Goal: Task Accomplishment & Management: Use online tool/utility

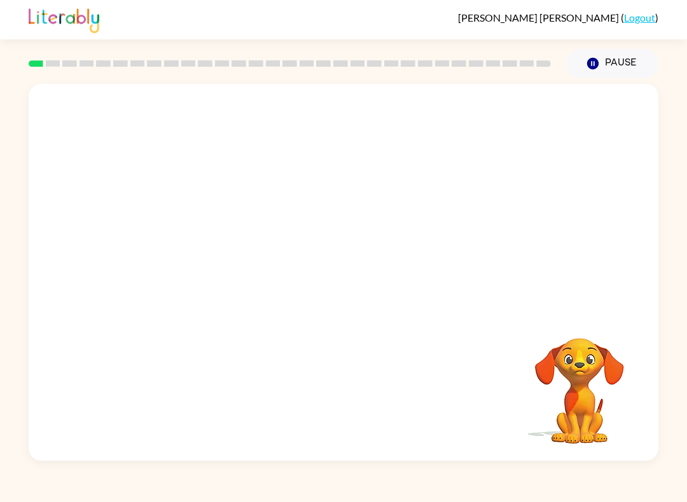
click at [296, 215] on video "Your browser must support playing .mp4 files to use Literably. Please try using…" at bounding box center [343, 198] width 629 height 228
click at [333, 299] on button "button" at bounding box center [343, 279] width 81 height 46
click at [423, 49] on div at bounding box center [289, 63] width 537 height 44
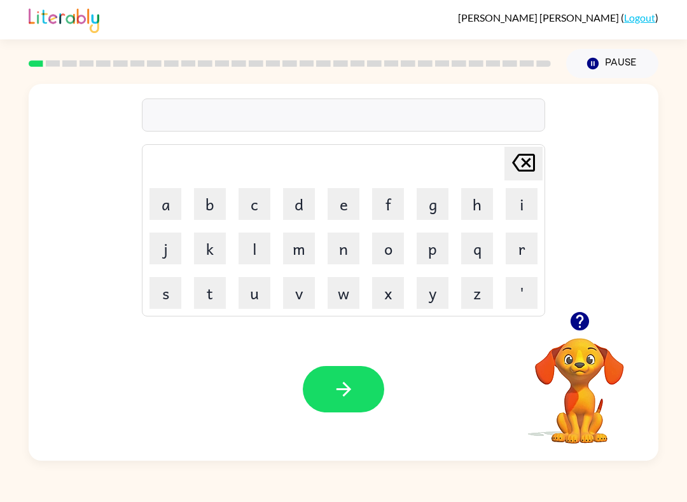
click at [584, 327] on icon "button" at bounding box center [579, 321] width 18 height 18
click at [203, 194] on button "b" at bounding box center [210, 204] width 32 height 32
click at [392, 239] on button "o" at bounding box center [388, 249] width 32 height 32
click at [508, 252] on button "r" at bounding box center [521, 249] width 32 height 32
click at [289, 213] on button "d" at bounding box center [299, 204] width 32 height 32
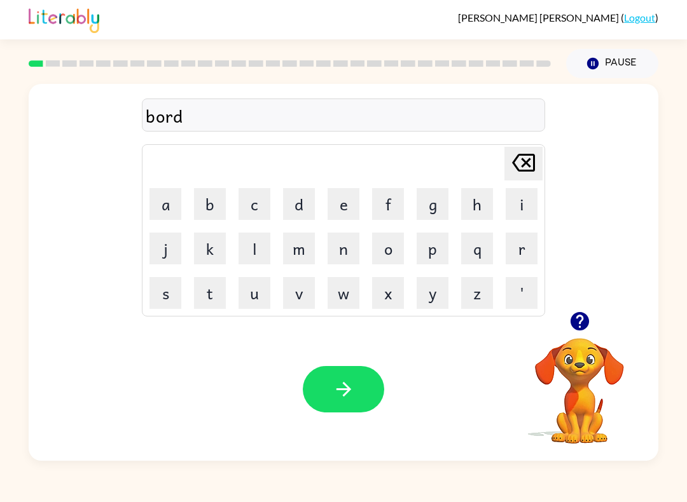
click at [329, 206] on button "e" at bounding box center [343, 204] width 32 height 32
click at [524, 257] on button "r" at bounding box center [521, 249] width 32 height 32
click at [351, 395] on icon "button" at bounding box center [343, 389] width 22 height 22
click at [506, 244] on button "r" at bounding box center [521, 249] width 32 height 32
click at [386, 245] on button "o" at bounding box center [388, 249] width 32 height 32
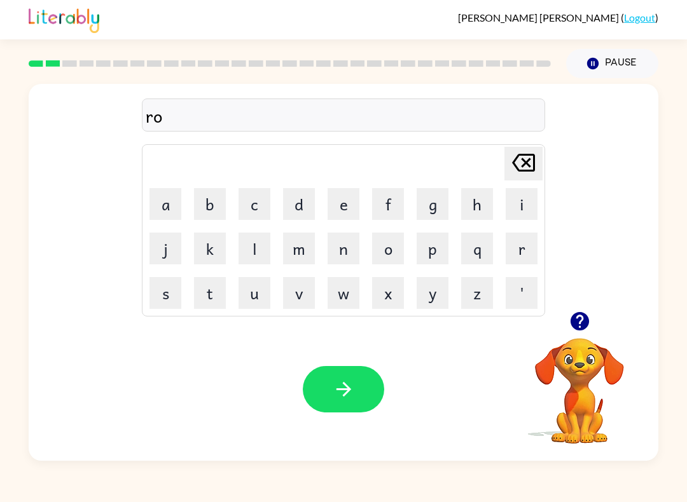
click at [262, 301] on button "u" at bounding box center [254, 293] width 32 height 32
click at [350, 243] on button "n" at bounding box center [343, 249] width 32 height 32
click at [314, 209] on button "d" at bounding box center [299, 204] width 32 height 32
click at [343, 372] on button "button" at bounding box center [343, 389] width 81 height 46
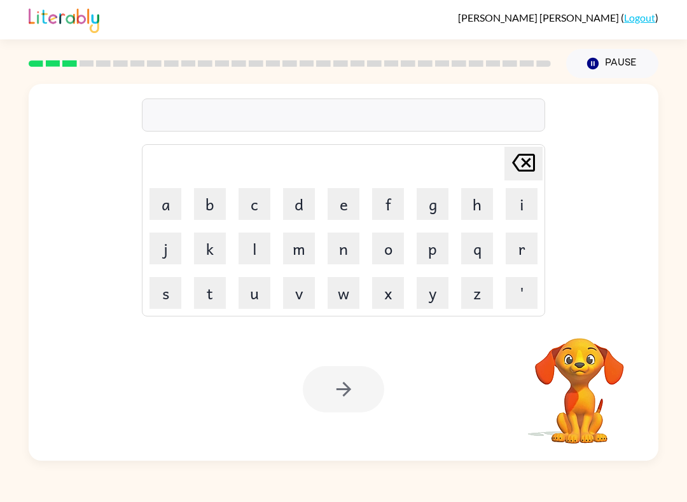
click at [292, 257] on button "m" at bounding box center [299, 249] width 32 height 32
click at [158, 196] on button "a" at bounding box center [165, 204] width 32 height 32
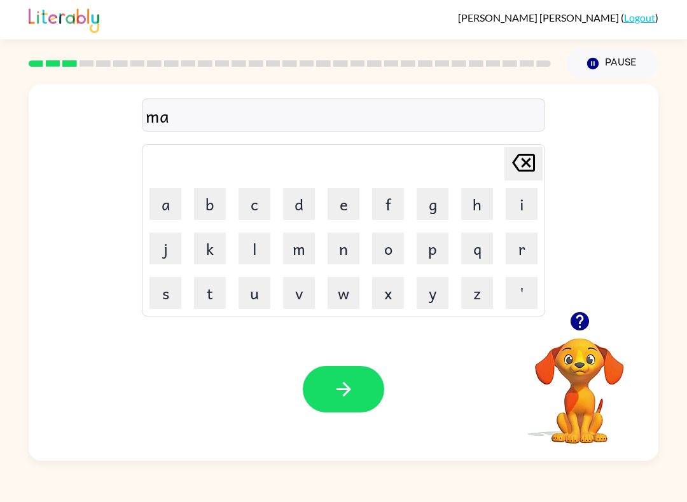
click at [262, 215] on button "c" at bounding box center [254, 204] width 32 height 32
click at [482, 210] on button "h" at bounding box center [477, 204] width 32 height 32
click at [517, 209] on button "i" at bounding box center [521, 204] width 32 height 32
click at [340, 245] on button "n" at bounding box center [343, 249] width 32 height 32
click at [334, 192] on button "e" at bounding box center [343, 204] width 32 height 32
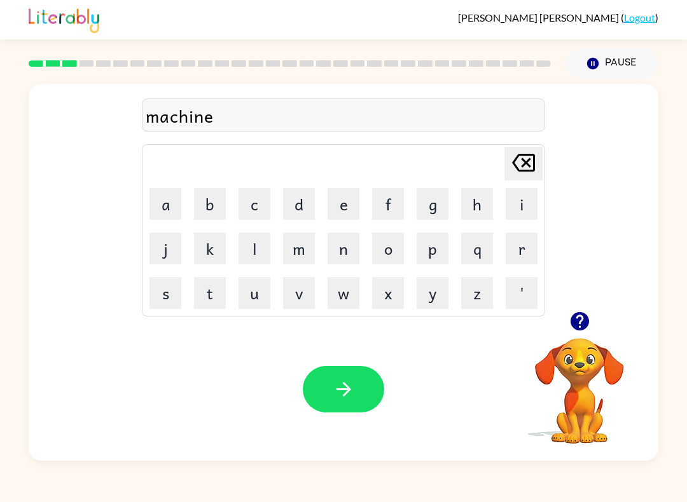
click at [353, 367] on button "button" at bounding box center [343, 389] width 81 height 46
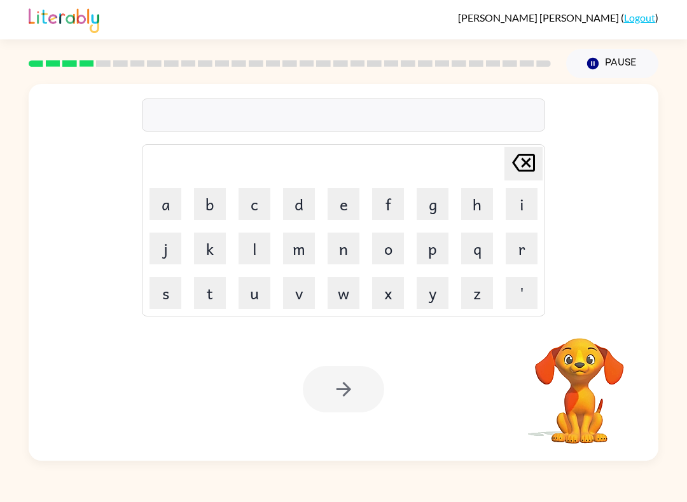
click at [200, 289] on button "t" at bounding box center [210, 293] width 32 height 32
click at [511, 249] on button "r" at bounding box center [521, 249] width 32 height 32
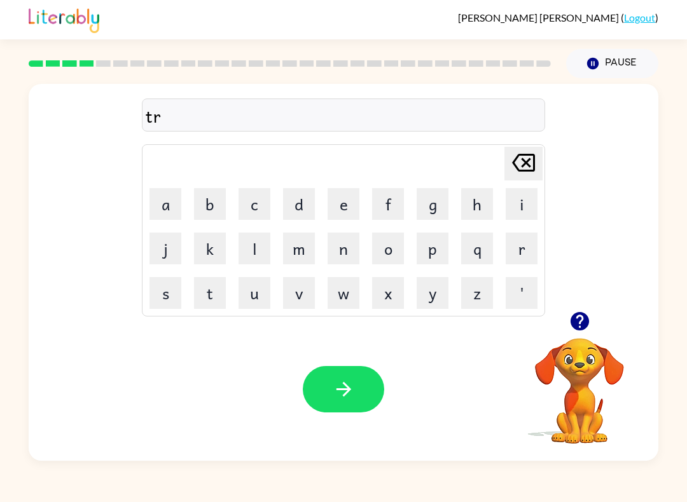
click at [160, 211] on button "a" at bounding box center [165, 204] width 32 height 32
click at [512, 206] on button "i" at bounding box center [521, 204] width 32 height 32
click at [342, 240] on button "n" at bounding box center [343, 249] width 32 height 32
click at [376, 389] on button "button" at bounding box center [343, 389] width 81 height 46
click at [295, 202] on button "d" at bounding box center [299, 204] width 32 height 32
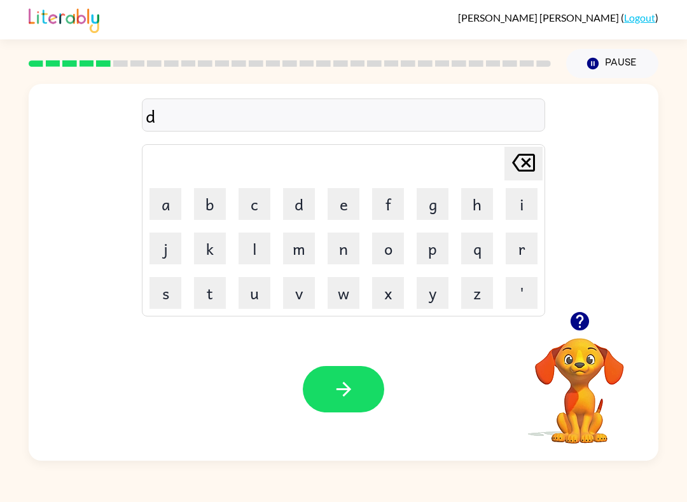
click at [329, 199] on button "e" at bounding box center [343, 204] width 32 height 32
click at [381, 195] on button "f" at bounding box center [388, 204] width 32 height 32
click at [329, 202] on button "e" at bounding box center [343, 204] width 32 height 32
click at [348, 240] on button "n" at bounding box center [343, 249] width 32 height 32
click at [165, 290] on button "s" at bounding box center [165, 293] width 32 height 32
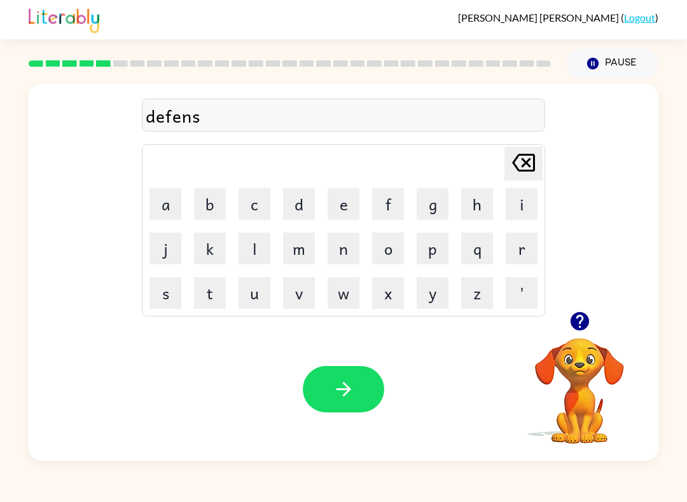
click at [517, 198] on button "i" at bounding box center [521, 204] width 32 height 32
click at [287, 291] on button "v" at bounding box center [299, 293] width 32 height 32
click at [351, 204] on button "e" at bounding box center [343, 204] width 32 height 32
click at [352, 377] on button "button" at bounding box center [343, 389] width 81 height 46
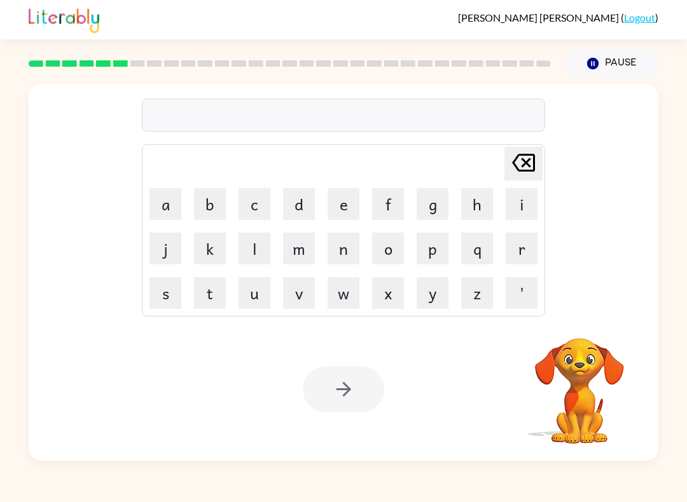
click at [303, 284] on button "v" at bounding box center [299, 293] width 32 height 32
click at [174, 201] on button "a" at bounding box center [165, 204] width 32 height 32
click at [253, 200] on button "c" at bounding box center [254, 204] width 32 height 32
click at [166, 194] on button "a" at bounding box center [165, 204] width 32 height 32
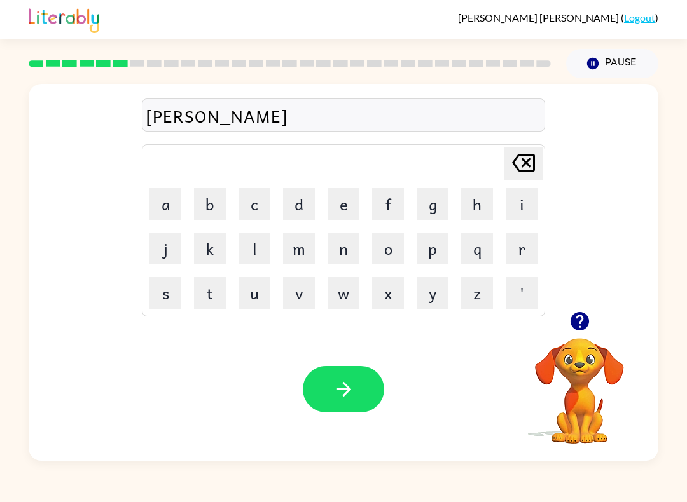
click at [202, 287] on button "t" at bounding box center [210, 293] width 32 height 32
click at [513, 200] on button "i" at bounding box center [521, 204] width 32 height 32
click at [388, 250] on button "o" at bounding box center [388, 249] width 32 height 32
click at [352, 254] on button "n" at bounding box center [343, 249] width 32 height 32
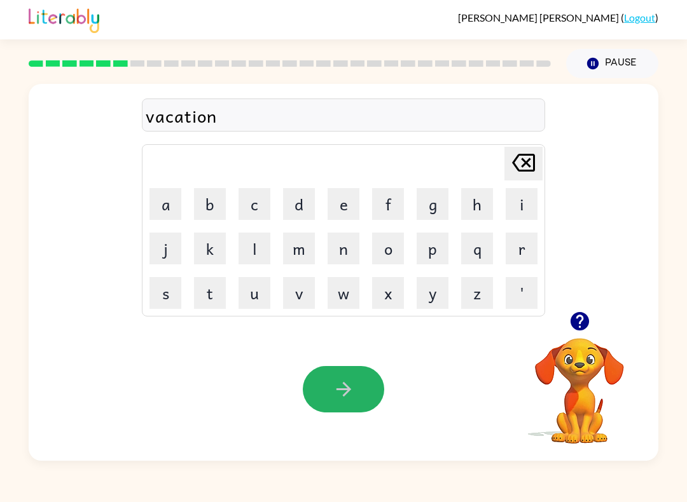
click at [360, 381] on button "button" at bounding box center [343, 389] width 81 height 46
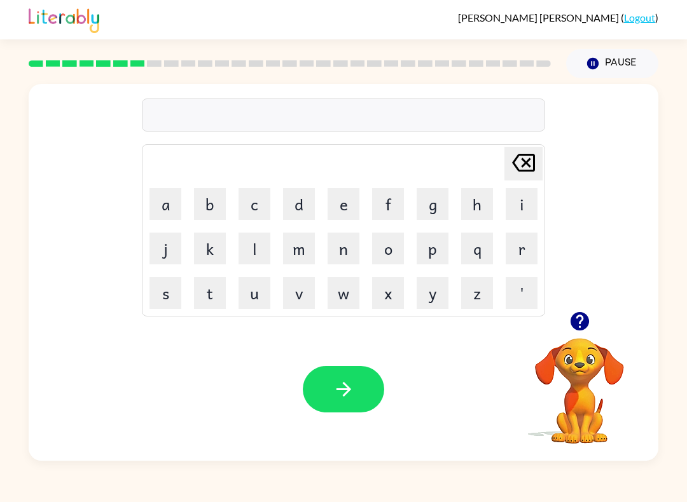
click at [428, 250] on button "p" at bounding box center [432, 249] width 32 height 32
click at [248, 286] on button "u" at bounding box center [254, 293] width 32 height 32
click at [297, 207] on button "d" at bounding box center [299, 204] width 32 height 32
click at [258, 254] on button "l" at bounding box center [254, 249] width 32 height 32
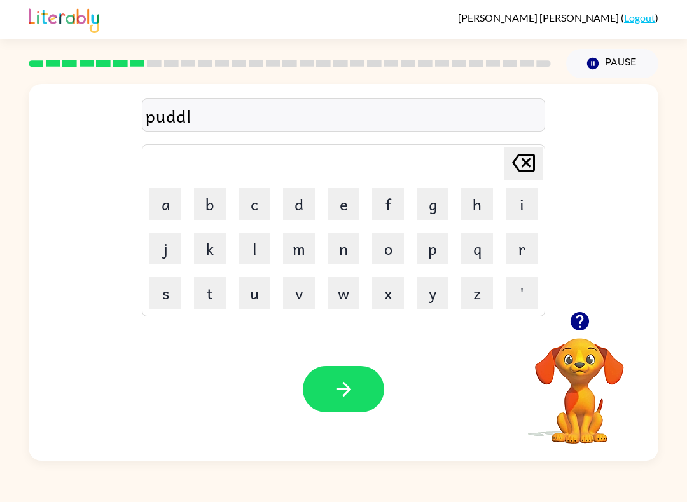
click at [347, 211] on button "e" at bounding box center [343, 204] width 32 height 32
click at [350, 376] on button "button" at bounding box center [343, 389] width 81 height 46
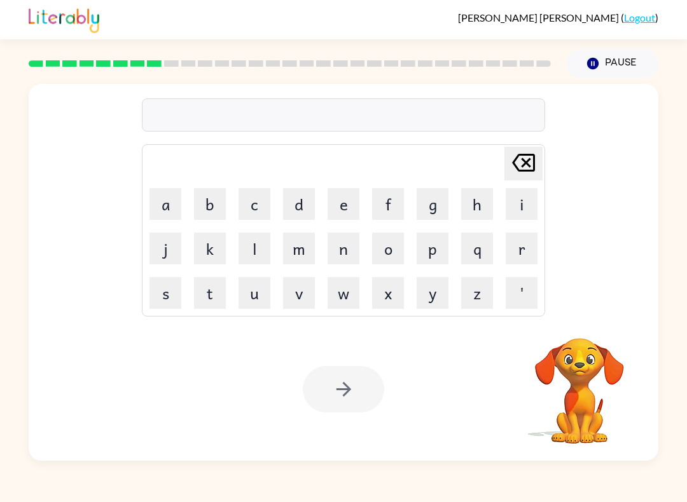
click at [298, 245] on button "m" at bounding box center [299, 249] width 32 height 32
click at [521, 198] on button "i" at bounding box center [521, 204] width 32 height 32
click at [509, 245] on button "r" at bounding box center [521, 249] width 32 height 32
click at [162, 207] on button "a" at bounding box center [165, 204] width 32 height 32
click at [252, 203] on button "c" at bounding box center [254, 204] width 32 height 32
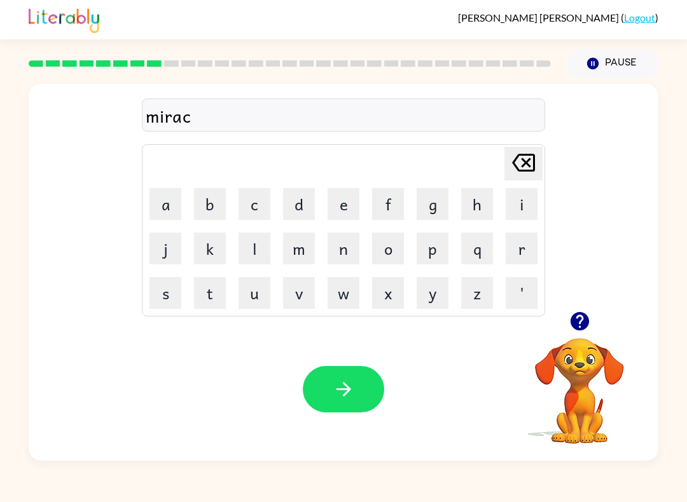
click at [254, 250] on button "l" at bounding box center [254, 249] width 32 height 32
click at [350, 206] on button "e" at bounding box center [343, 204] width 32 height 32
click at [352, 384] on icon "button" at bounding box center [343, 389] width 22 height 22
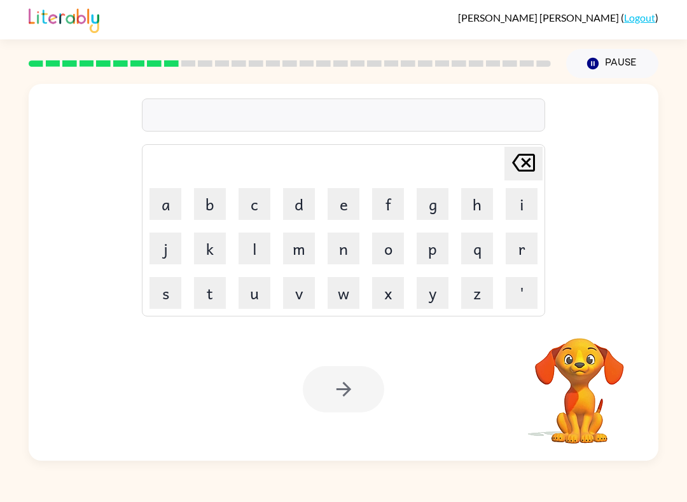
click at [301, 245] on button "m" at bounding box center [299, 249] width 32 height 32
click at [520, 204] on button "i" at bounding box center [521, 204] width 32 height 32
click at [294, 214] on button "d" at bounding box center [299, 204] width 32 height 32
click at [308, 252] on button "m" at bounding box center [299, 249] width 32 height 32
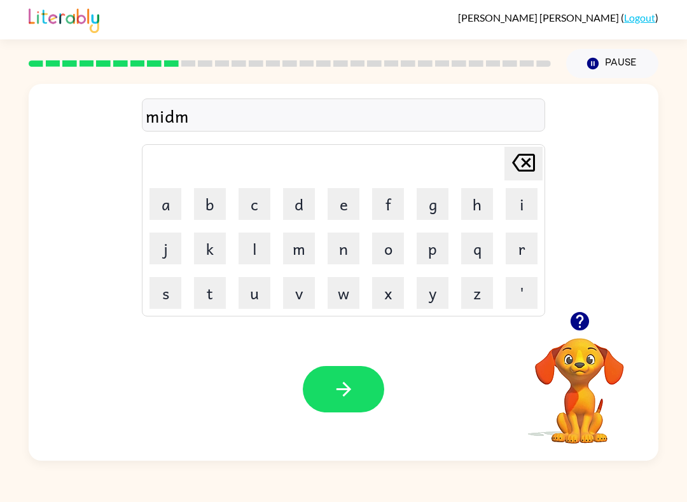
click at [390, 242] on button "o" at bounding box center [388, 249] width 32 height 32
click at [521, 245] on button "r" at bounding box center [521, 249] width 32 height 32
click at [336, 252] on button "n" at bounding box center [343, 249] width 32 height 32
click at [519, 203] on button "i" at bounding box center [521, 204] width 32 height 32
click at [339, 250] on button "n" at bounding box center [343, 249] width 32 height 32
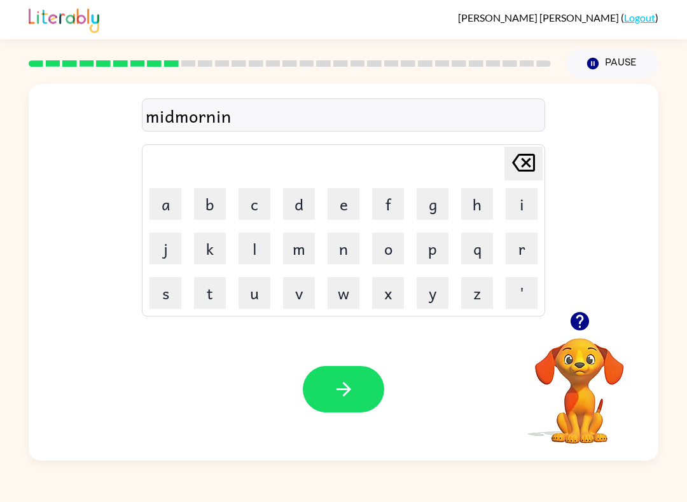
click at [427, 207] on button "g" at bounding box center [432, 204] width 32 height 32
click at [353, 381] on icon "button" at bounding box center [343, 389] width 22 height 22
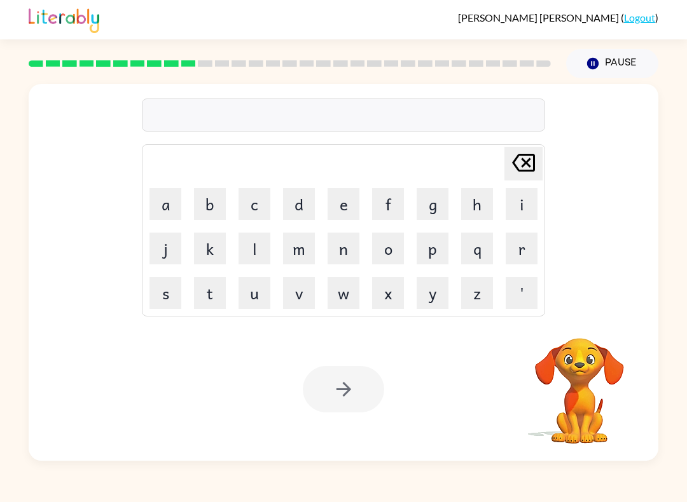
click at [293, 200] on button "d" at bounding box center [299, 204] width 32 height 32
click at [514, 209] on button "i" at bounding box center [521, 204] width 32 height 32
click at [167, 291] on button "s" at bounding box center [165, 293] width 32 height 32
click at [208, 295] on button "t" at bounding box center [210, 293] width 32 height 32
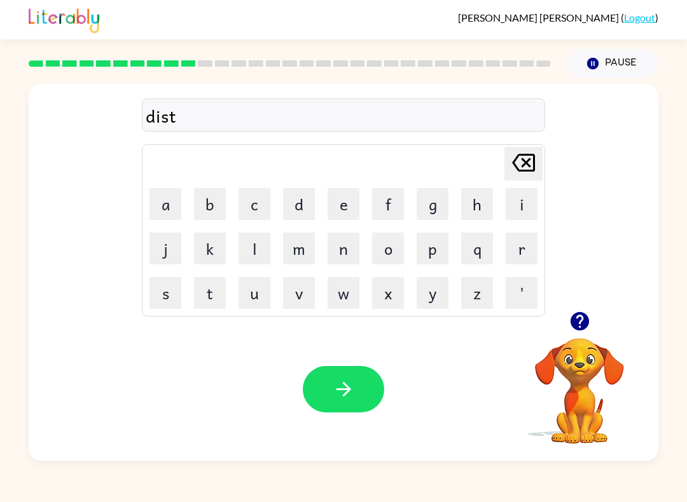
click at [512, 242] on button "r" at bounding box center [521, 249] width 32 height 32
click at [257, 301] on button "u" at bounding box center [254, 293] width 32 height 32
click at [167, 296] on button "s" at bounding box center [165, 293] width 32 height 32
click at [214, 291] on button "t" at bounding box center [210, 293] width 32 height 32
click at [355, 390] on button "button" at bounding box center [343, 389] width 81 height 46
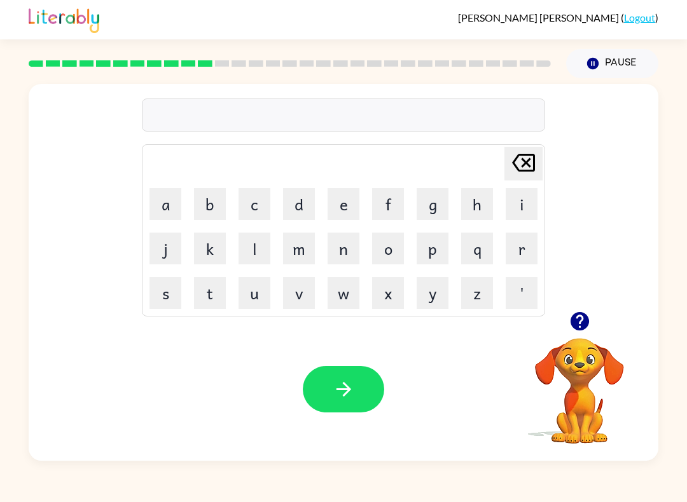
click at [517, 250] on button "r" at bounding box center [521, 249] width 32 height 32
click at [392, 243] on button "o" at bounding box center [388, 249] width 32 height 32
click at [292, 205] on button "d" at bounding box center [299, 204] width 32 height 32
click at [348, 212] on button "e" at bounding box center [343, 204] width 32 height 32
click at [350, 381] on icon "button" at bounding box center [343, 389] width 22 height 22
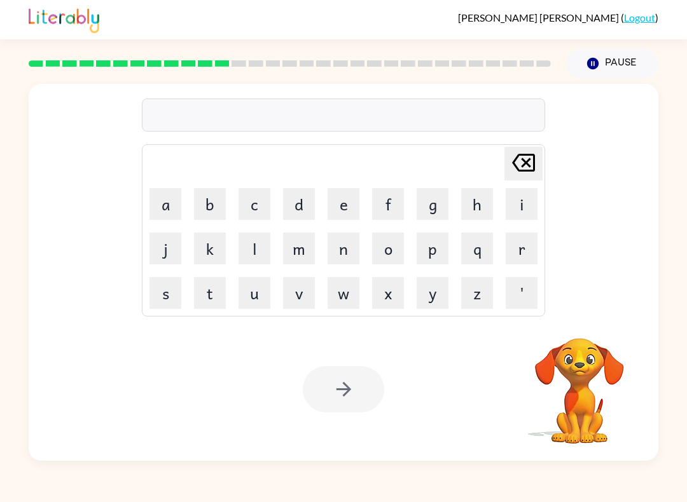
click at [259, 297] on button "u" at bounding box center [254, 293] width 32 height 32
click at [438, 245] on button "p" at bounding box center [432, 249] width 32 height 32
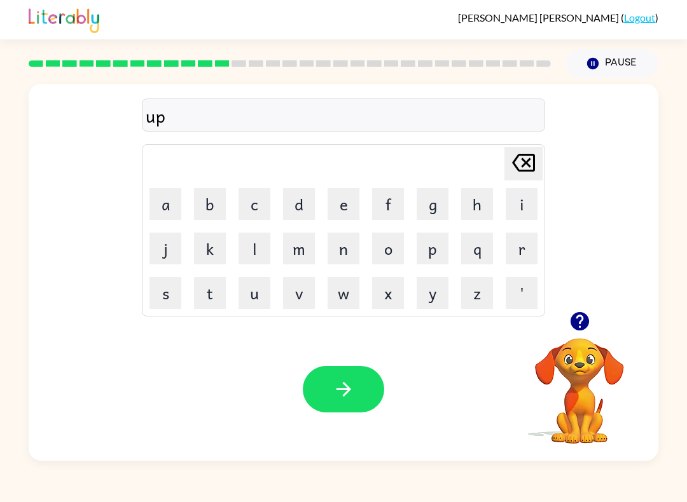
click at [436, 203] on button "g" at bounding box center [432, 204] width 32 height 32
click at [507, 249] on button "r" at bounding box center [521, 249] width 32 height 32
click at [161, 201] on button "a" at bounding box center [165, 204] width 32 height 32
click at [300, 200] on button "d" at bounding box center [299, 204] width 32 height 32
click at [340, 204] on button "e" at bounding box center [343, 204] width 32 height 32
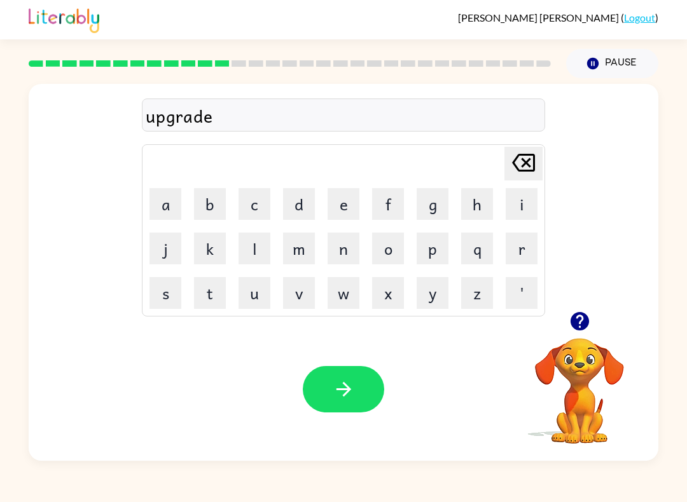
click at [362, 370] on button "button" at bounding box center [343, 389] width 81 height 46
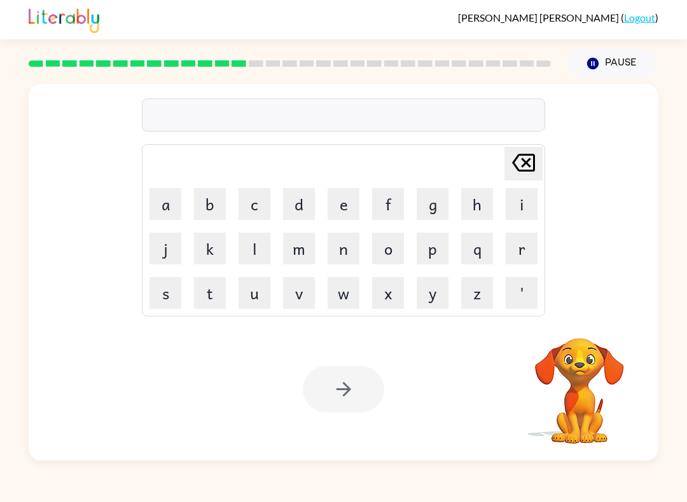
click at [313, 238] on button "m" at bounding box center [299, 249] width 32 height 32
click at [160, 213] on button "a" at bounding box center [165, 204] width 32 height 32
click at [301, 211] on button "d" at bounding box center [299, 204] width 32 height 32
click at [337, 233] on button "n" at bounding box center [343, 249] width 32 height 32
click at [347, 193] on button "e" at bounding box center [343, 204] width 32 height 32
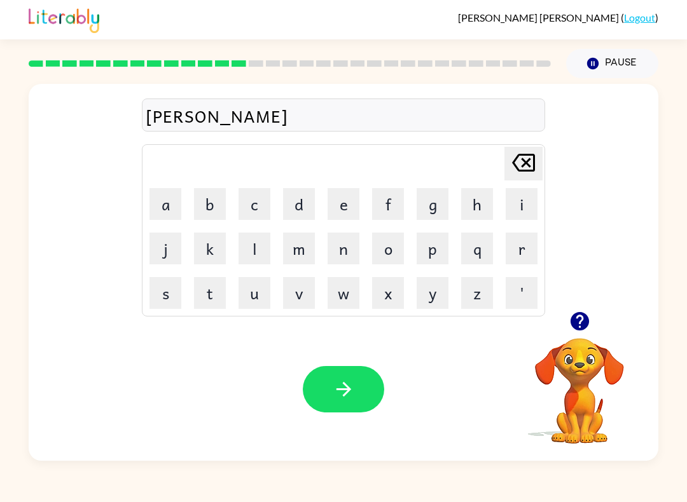
click at [150, 296] on button "s" at bounding box center [165, 293] width 32 height 32
click at [150, 295] on button "s" at bounding box center [165, 293] width 32 height 32
click at [352, 380] on icon "button" at bounding box center [343, 389] width 22 height 22
click at [216, 203] on button "b" at bounding box center [210, 204] width 32 height 32
click at [375, 261] on button "o" at bounding box center [388, 249] width 32 height 32
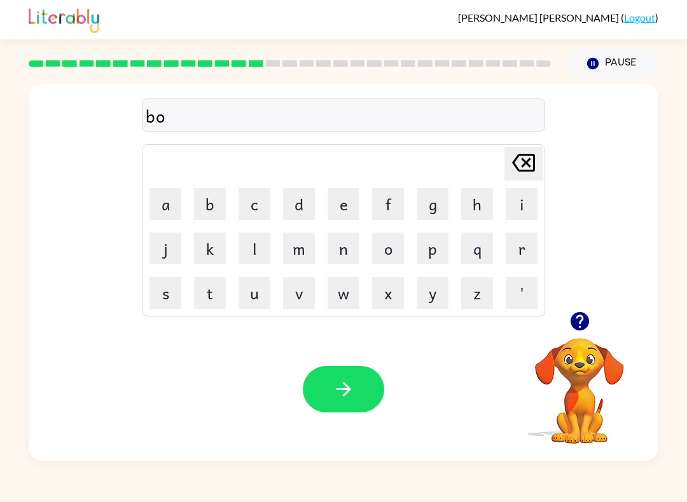
click at [352, 250] on button "n" at bounding box center [343, 249] width 32 height 32
click at [266, 296] on button "u" at bounding box center [254, 293] width 32 height 32
click at [171, 288] on button "s" at bounding box center [165, 293] width 32 height 32
click at [676, 473] on div "[PERSON_NAME] ( Logout ) Pause Pause bonus Delete Delete last character input a…" at bounding box center [343, 251] width 687 height 502
click at [362, 367] on button "button" at bounding box center [343, 389] width 81 height 46
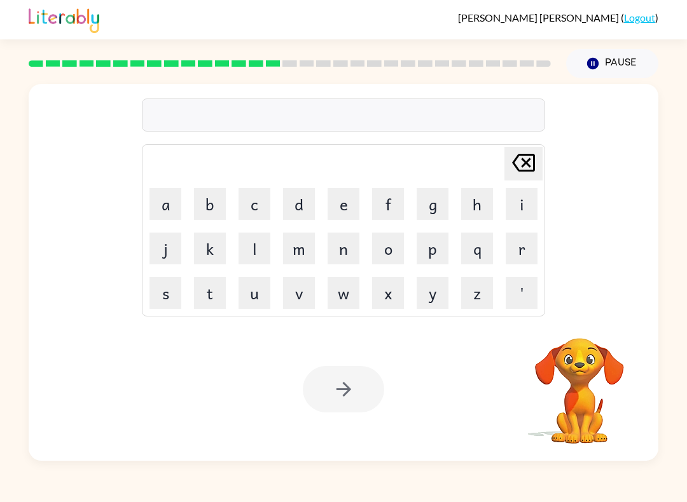
click at [162, 291] on button "s" at bounding box center [165, 293] width 32 height 32
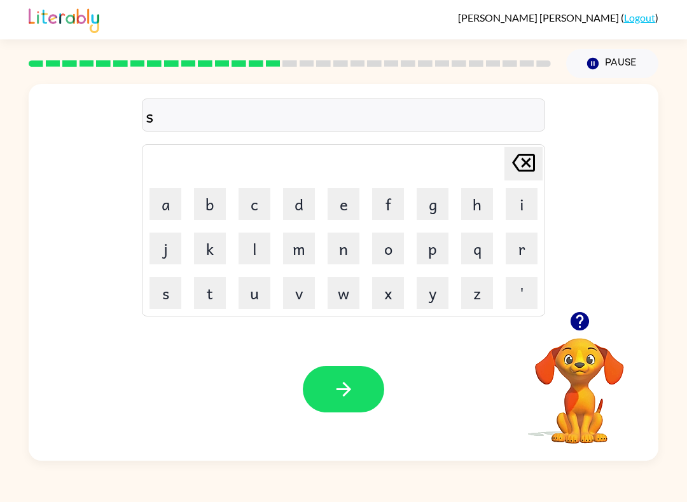
click at [335, 294] on button "w" at bounding box center [343, 293] width 32 height 32
click at [159, 207] on button "a" at bounding box center [165, 204] width 32 height 32
click at [528, 242] on button "r" at bounding box center [521, 249] width 32 height 32
click at [306, 249] on button "m" at bounding box center [299, 249] width 32 height 32
click at [336, 388] on icon "button" at bounding box center [343, 389] width 22 height 22
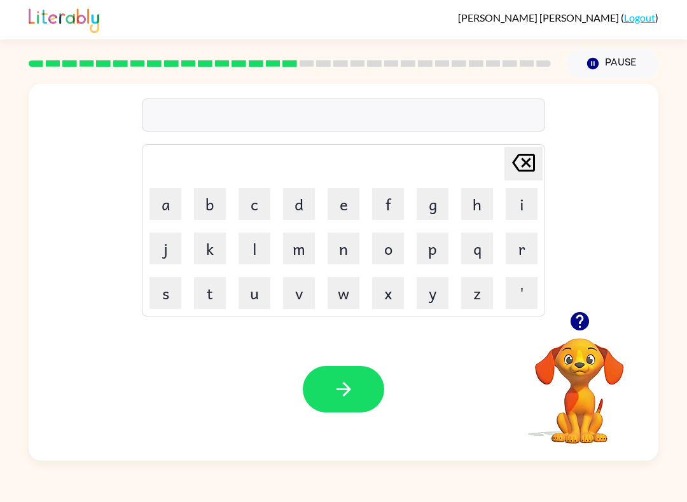
click at [515, 253] on button "r" at bounding box center [521, 249] width 32 height 32
click at [157, 198] on button "a" at bounding box center [165, 204] width 32 height 32
click at [296, 247] on button "m" at bounding box center [299, 249] width 32 height 32
click at [357, 391] on button "button" at bounding box center [343, 389] width 81 height 46
click at [191, 201] on td "b" at bounding box center [209, 203] width 43 height 43
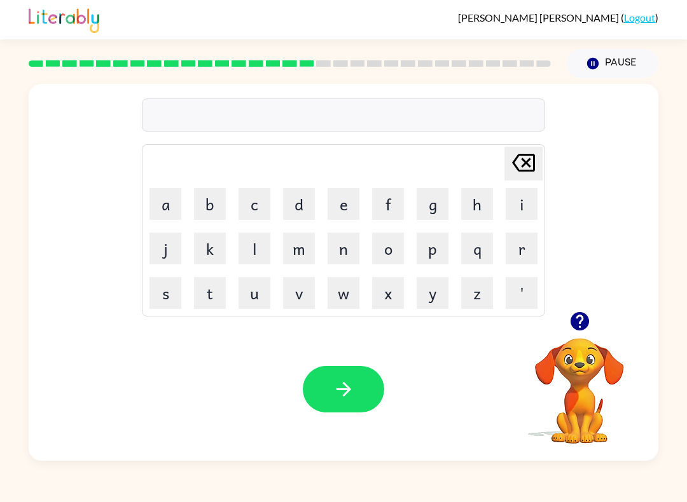
click at [207, 210] on button "b" at bounding box center [210, 204] width 32 height 32
click at [512, 245] on button "r" at bounding box center [521, 249] width 32 height 32
click at [343, 203] on button "e" at bounding box center [343, 204] width 32 height 32
click at [171, 210] on button "a" at bounding box center [165, 204] width 32 height 32
click at [297, 241] on button "m" at bounding box center [299, 249] width 32 height 32
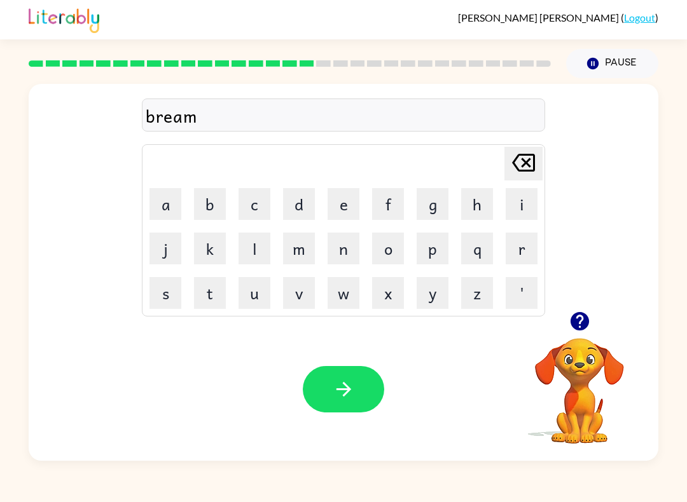
click at [521, 202] on button "i" at bounding box center [521, 204] width 32 height 32
click at [345, 241] on button "n" at bounding box center [343, 249] width 32 height 32
click at [440, 210] on button "g" at bounding box center [432, 204] width 32 height 32
click at [336, 383] on icon "button" at bounding box center [343, 389] width 22 height 22
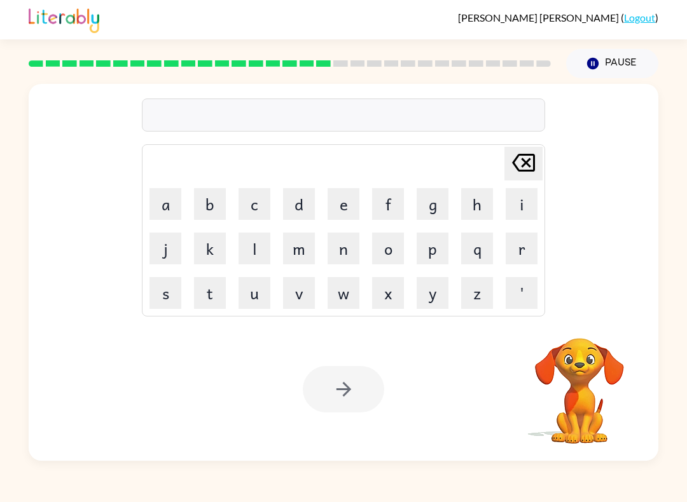
click at [526, 246] on button "r" at bounding box center [521, 249] width 32 height 32
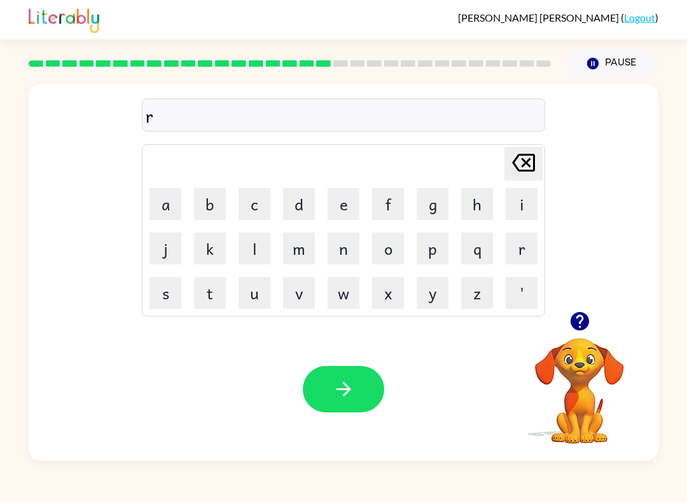
click at [524, 199] on button "i" at bounding box center [521, 204] width 32 height 32
click at [163, 308] on button "s" at bounding box center [165, 293] width 32 height 32
click at [217, 246] on button "k" at bounding box center [210, 249] width 32 height 32
click at [507, 211] on button "i" at bounding box center [521, 204] width 32 height 32
click at [327, 202] on button "e" at bounding box center [343, 204] width 32 height 32
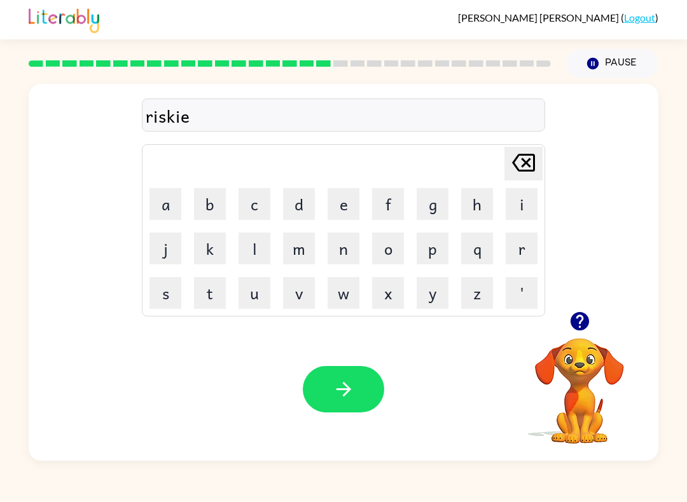
click at [163, 299] on button "s" at bounding box center [165, 293] width 32 height 32
click at [200, 298] on button "t" at bounding box center [210, 293] width 32 height 32
click at [346, 397] on icon "button" at bounding box center [343, 389] width 22 height 22
click at [174, 202] on button "a" at bounding box center [165, 204] width 32 height 32
click at [526, 247] on button "r" at bounding box center [521, 249] width 32 height 32
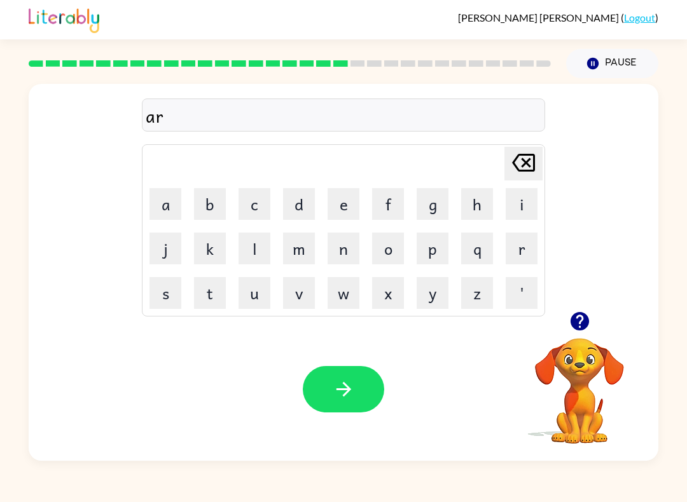
click at [260, 204] on button "c" at bounding box center [254, 204] width 32 height 32
click at [481, 200] on button "h" at bounding box center [477, 204] width 32 height 32
click at [338, 294] on button "w" at bounding box center [343, 293] width 32 height 32
click at [159, 198] on button "a" at bounding box center [165, 204] width 32 height 32
click at [437, 283] on button "y" at bounding box center [432, 293] width 32 height 32
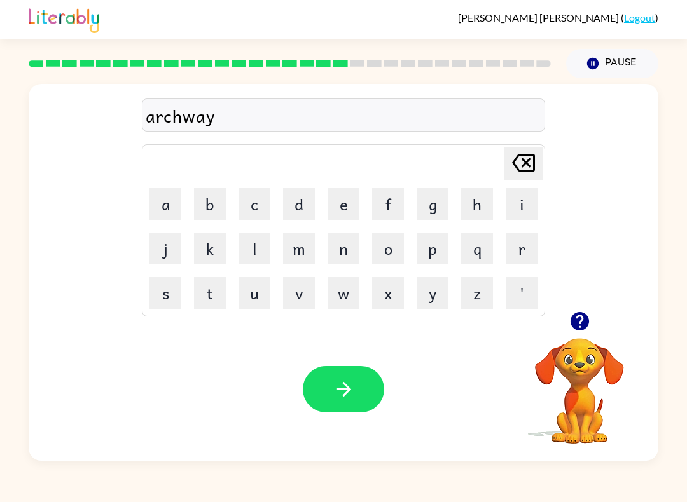
click at [368, 360] on div "Your browser must support playing .mp4 files to use Literably. Please try using…" at bounding box center [343, 389] width 629 height 143
click at [332, 390] on icon "button" at bounding box center [343, 389] width 22 height 22
click at [382, 205] on button "f" at bounding box center [388, 204] width 32 height 32
click at [394, 250] on button "o" at bounding box center [388, 249] width 32 height 32
click at [252, 259] on button "l" at bounding box center [254, 249] width 32 height 32
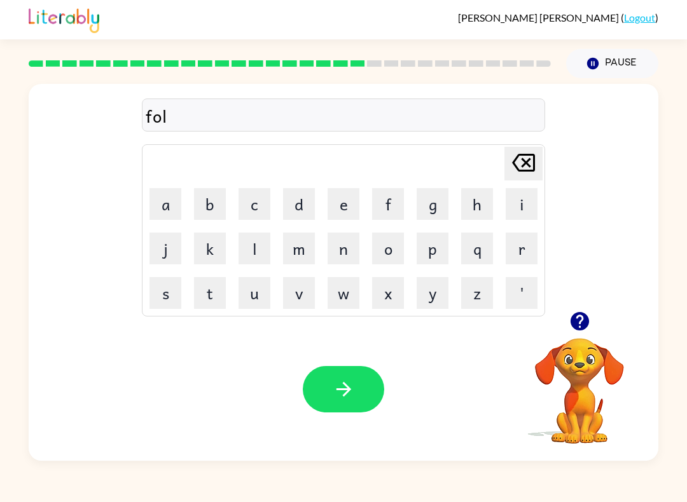
click at [252, 259] on button "l" at bounding box center [254, 249] width 32 height 32
click at [385, 248] on button "o" at bounding box center [388, 249] width 32 height 32
click at [341, 300] on button "w" at bounding box center [343, 293] width 32 height 32
click at [342, 205] on button "e" at bounding box center [343, 204] width 32 height 32
click at [302, 205] on button "d" at bounding box center [299, 204] width 32 height 32
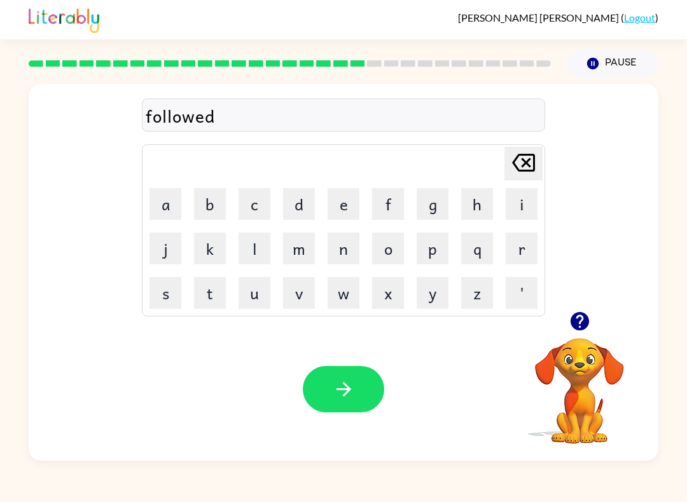
click at [352, 395] on icon "button" at bounding box center [343, 389] width 22 height 22
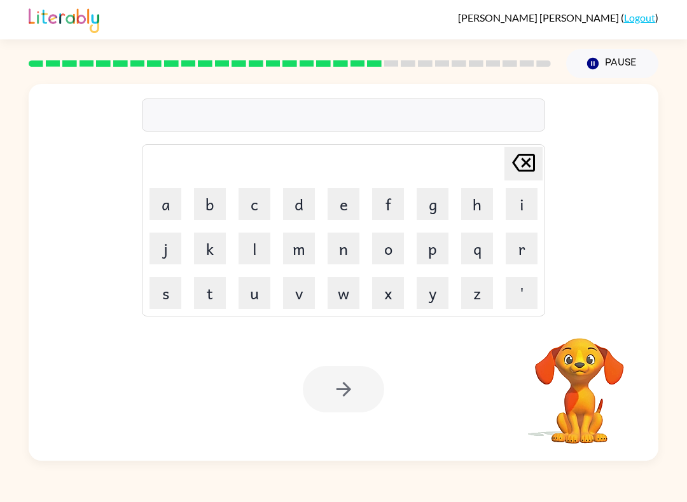
click at [256, 209] on button "c" at bounding box center [254, 204] width 32 height 32
click at [346, 199] on button "e" at bounding box center [343, 204] width 32 height 32
click at [345, 249] on button "n" at bounding box center [343, 249] width 32 height 32
click at [197, 304] on button "t" at bounding box center [210, 293] width 32 height 32
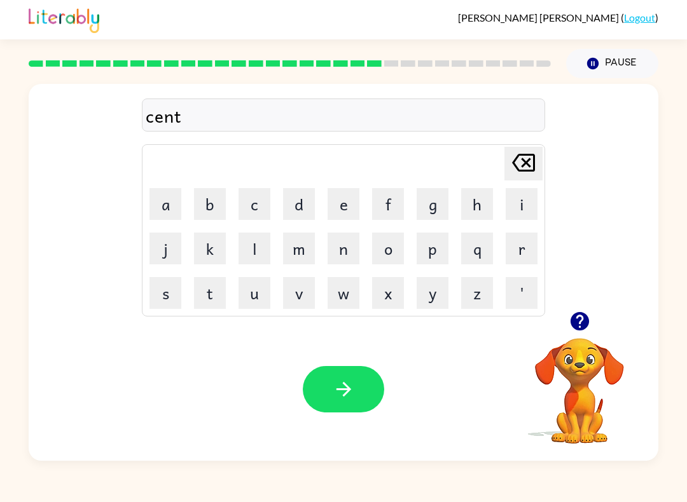
click at [517, 212] on button "i" at bounding box center [521, 204] width 32 height 32
click at [428, 243] on button "p" at bounding box center [432, 249] width 32 height 32
click at [348, 205] on button "e" at bounding box center [343, 204] width 32 height 32
click at [303, 211] on button "d" at bounding box center [299, 204] width 32 height 32
click at [352, 213] on button "e" at bounding box center [343, 204] width 32 height 32
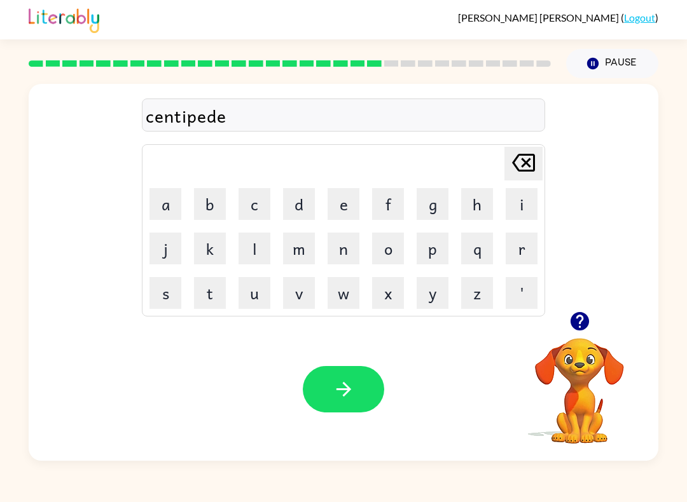
click at [343, 369] on button "button" at bounding box center [343, 389] width 81 height 46
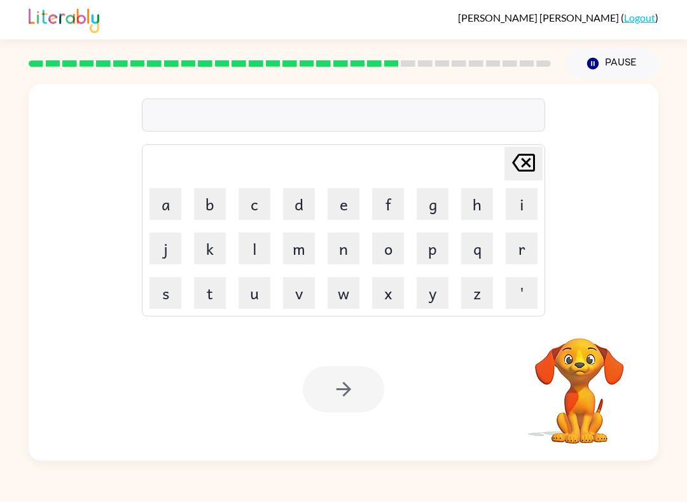
click at [178, 296] on button "s" at bounding box center [165, 293] width 32 height 32
click at [251, 298] on button "u" at bounding box center [254, 293] width 32 height 32
click at [163, 295] on button "s" at bounding box center [165, 293] width 32 height 32
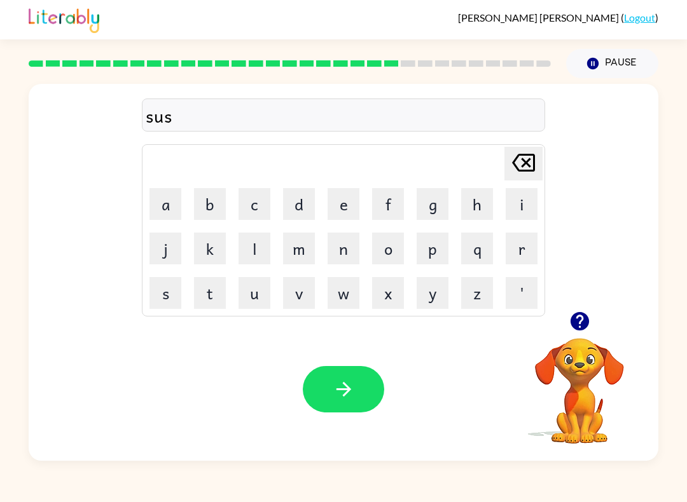
click at [214, 295] on button "t" at bounding box center [210, 293] width 32 height 32
click at [167, 214] on button "a" at bounding box center [165, 204] width 32 height 32
click at [517, 200] on button "i" at bounding box center [521, 204] width 32 height 32
click at [339, 255] on button "n" at bounding box center [343, 249] width 32 height 32
click at [355, 390] on button "button" at bounding box center [343, 389] width 81 height 46
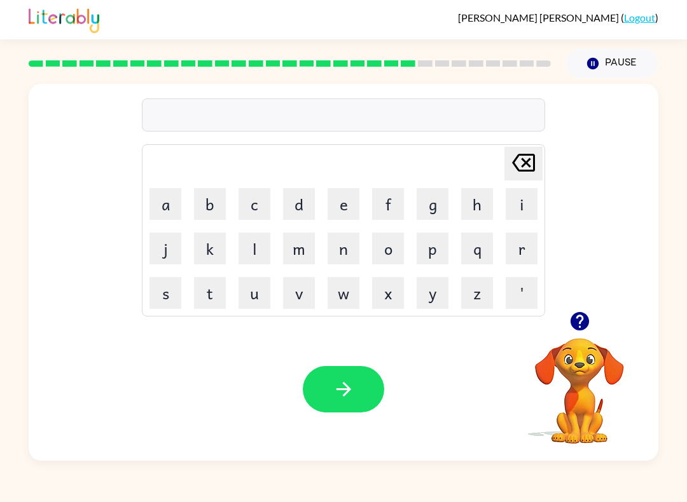
click at [585, 320] on icon "button" at bounding box center [579, 321] width 18 height 18
click at [380, 207] on button "f" at bounding box center [388, 204] width 32 height 32
click at [393, 259] on button "o" at bounding box center [388, 249] width 32 height 32
click at [514, 238] on button "r" at bounding box center [521, 249] width 32 height 32
click at [345, 284] on button "w" at bounding box center [343, 293] width 32 height 32
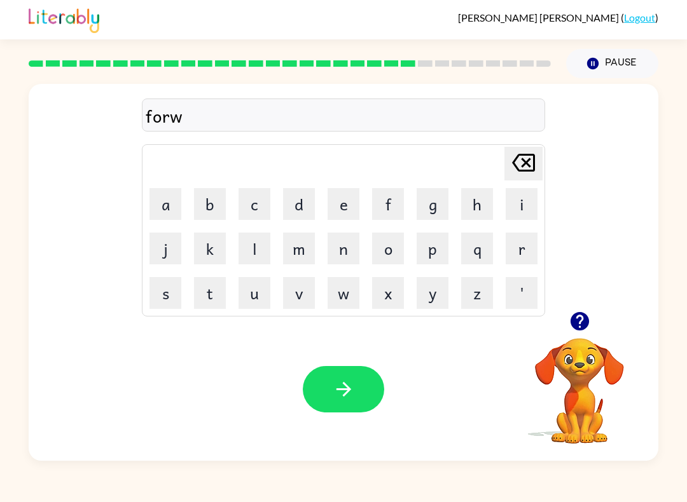
click at [166, 197] on button "a" at bounding box center [165, 204] width 32 height 32
click at [505, 242] on button "r" at bounding box center [521, 249] width 32 height 32
click at [289, 216] on button "d" at bounding box center [299, 204] width 32 height 32
click at [361, 389] on button "button" at bounding box center [343, 389] width 81 height 46
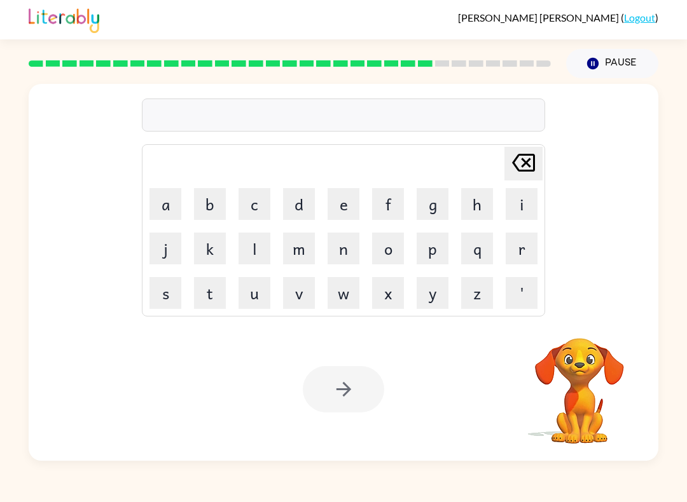
click at [513, 259] on button "r" at bounding box center [521, 249] width 32 height 32
click at [336, 205] on button "e" at bounding box center [343, 204] width 32 height 32
click at [252, 248] on button "l" at bounding box center [254, 249] width 32 height 32
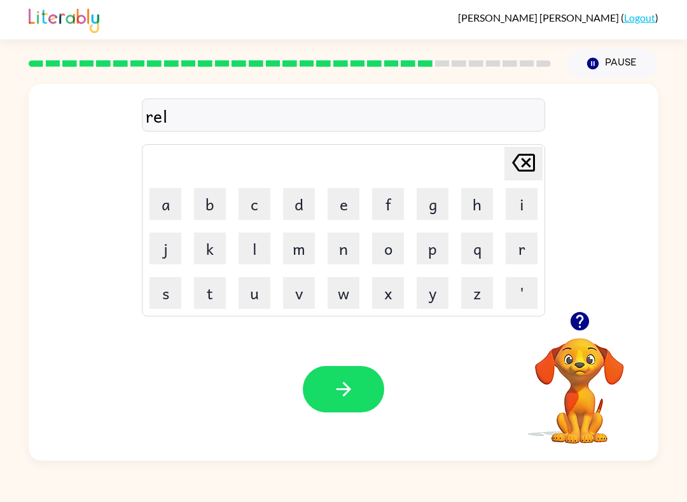
click at [160, 200] on button "a" at bounding box center [165, 204] width 32 height 32
click at [206, 288] on button "t" at bounding box center [210, 293] width 32 height 32
click at [338, 200] on button "e" at bounding box center [343, 204] width 32 height 32
click at [300, 203] on button "d" at bounding box center [299, 204] width 32 height 32
click at [352, 383] on icon "button" at bounding box center [343, 389] width 22 height 22
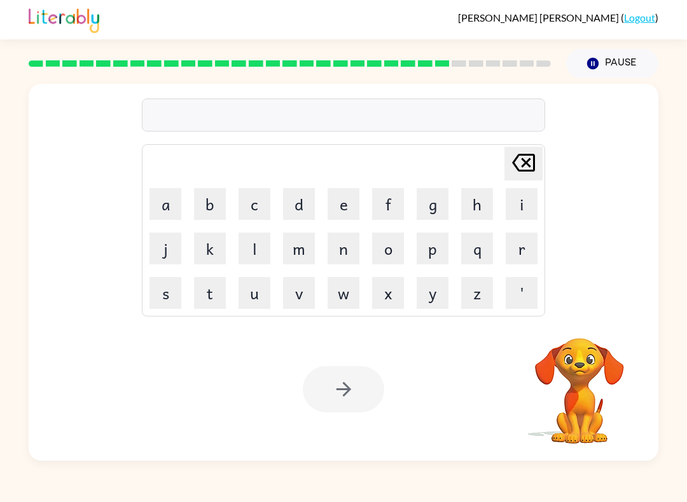
click at [432, 212] on button "g" at bounding box center [432, 204] width 32 height 32
click at [400, 249] on button "o" at bounding box center [388, 249] width 32 height 32
click at [209, 210] on button "b" at bounding box center [210, 204] width 32 height 32
click at [258, 242] on button "l" at bounding box center [254, 249] width 32 height 32
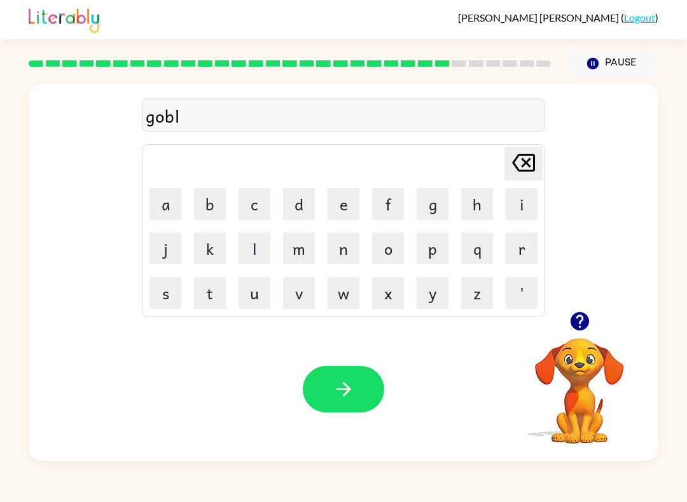
click at [514, 212] on button "i" at bounding box center [521, 204] width 32 height 32
click at [355, 247] on button "n" at bounding box center [343, 249] width 32 height 32
click at [369, 380] on button "button" at bounding box center [343, 389] width 81 height 46
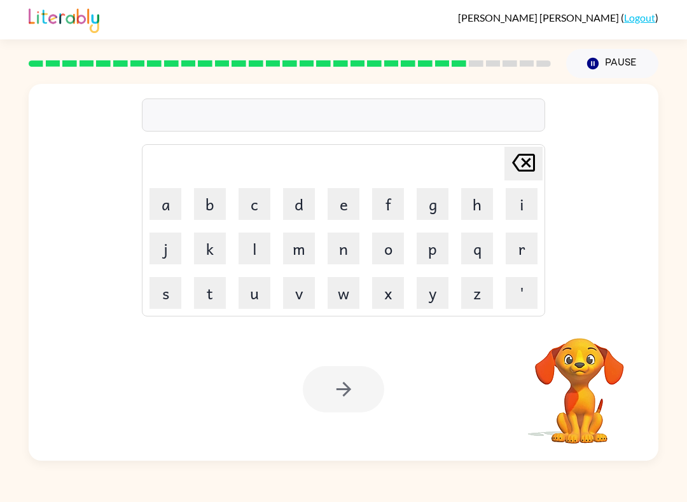
click at [245, 237] on button "l" at bounding box center [254, 249] width 32 height 32
click at [239, 297] on button "u" at bounding box center [254, 293] width 32 height 32
click at [291, 250] on button "m" at bounding box center [299, 249] width 32 height 32
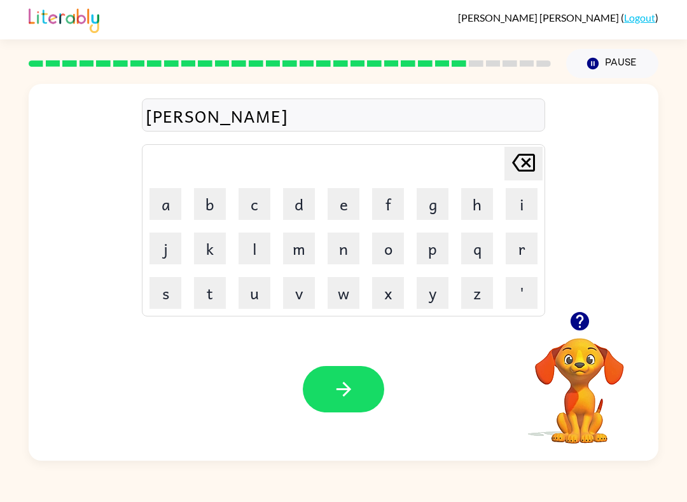
click at [212, 202] on button "b" at bounding box center [210, 204] width 32 height 32
click at [345, 205] on button "e" at bounding box center [343, 204] width 32 height 32
click at [521, 238] on button "r" at bounding box center [521, 249] width 32 height 32
click at [157, 255] on button "j" at bounding box center [165, 249] width 32 height 32
click at [168, 212] on button "a" at bounding box center [165, 204] width 32 height 32
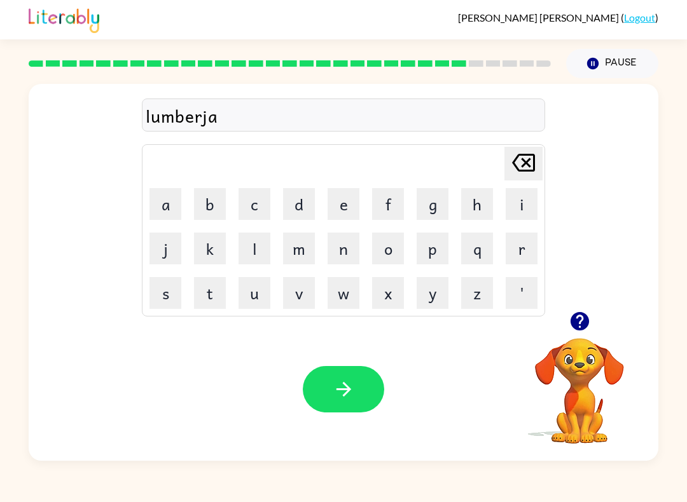
click at [256, 212] on button "c" at bounding box center [254, 204] width 32 height 32
click at [197, 263] on button "k" at bounding box center [210, 249] width 32 height 32
click at [345, 411] on button "button" at bounding box center [343, 389] width 81 height 46
click at [425, 245] on button "p" at bounding box center [432, 249] width 32 height 32
click at [517, 207] on button "i" at bounding box center [521, 204] width 32 height 32
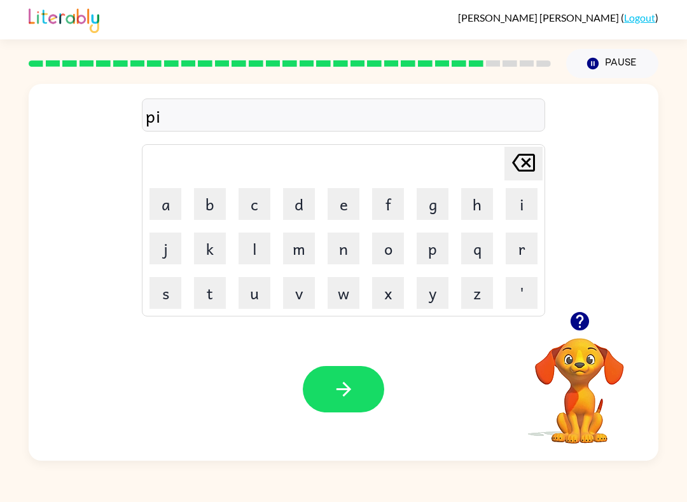
click at [339, 200] on button "e" at bounding box center [343, 204] width 32 height 32
click at [510, 249] on button "r" at bounding box center [521, 249] width 32 height 32
click at [240, 195] on button "c" at bounding box center [254, 204] width 32 height 32
click at [339, 198] on button "e" at bounding box center [343, 204] width 32 height 32
click at [372, 371] on button "button" at bounding box center [343, 389] width 81 height 46
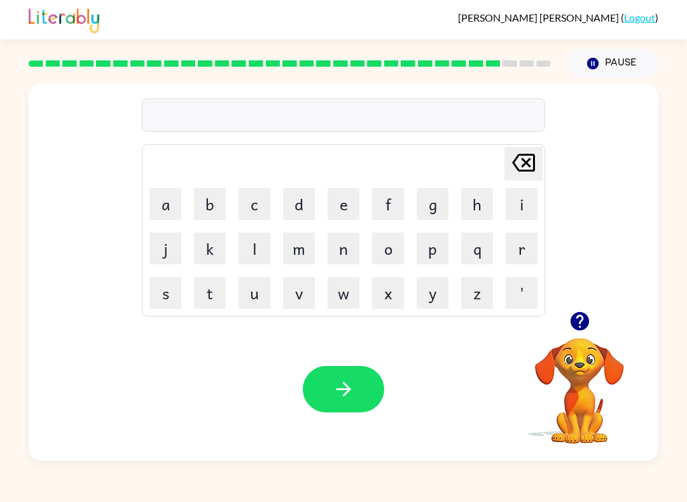
click at [203, 285] on button "t" at bounding box center [210, 293] width 32 height 32
click at [478, 205] on button "h" at bounding box center [477, 204] width 32 height 32
click at [517, 207] on button "i" at bounding box center [521, 204] width 32 height 32
click at [337, 256] on button "n" at bounding box center [343, 249] width 32 height 32
click at [373, 377] on button "button" at bounding box center [343, 389] width 81 height 46
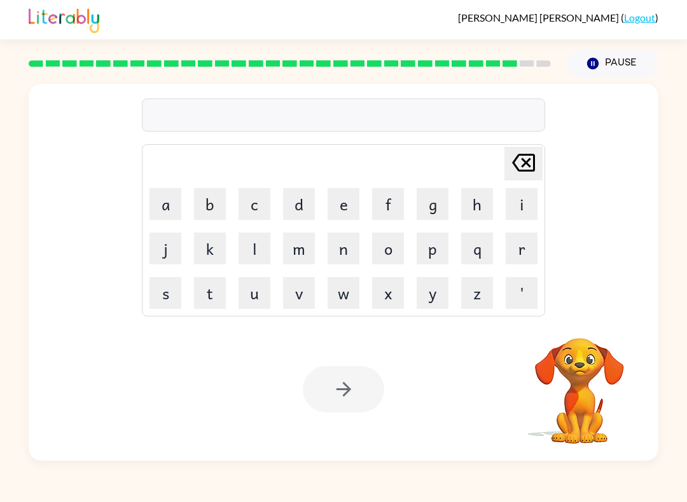
click at [165, 294] on button "s" at bounding box center [165, 293] width 32 height 32
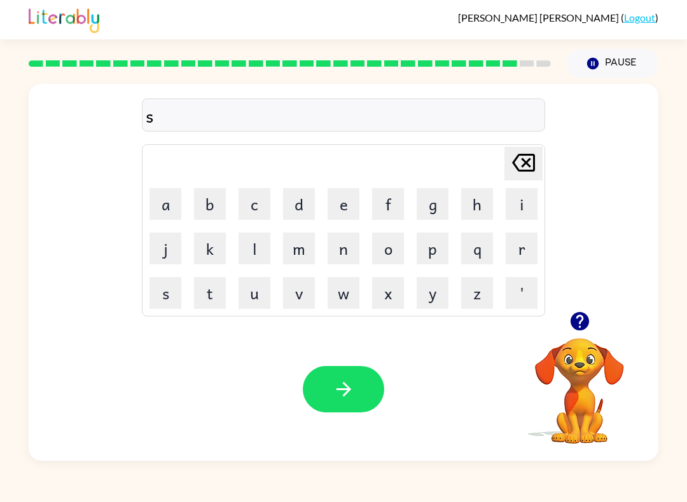
click at [246, 242] on button "l" at bounding box center [254, 249] width 32 height 32
click at [292, 298] on button "v" at bounding box center [299, 293] width 32 height 32
click at [337, 205] on button "e" at bounding box center [343, 204] width 32 height 32
click at [535, 157] on icon "[PERSON_NAME] last character input" at bounding box center [523, 162] width 31 height 31
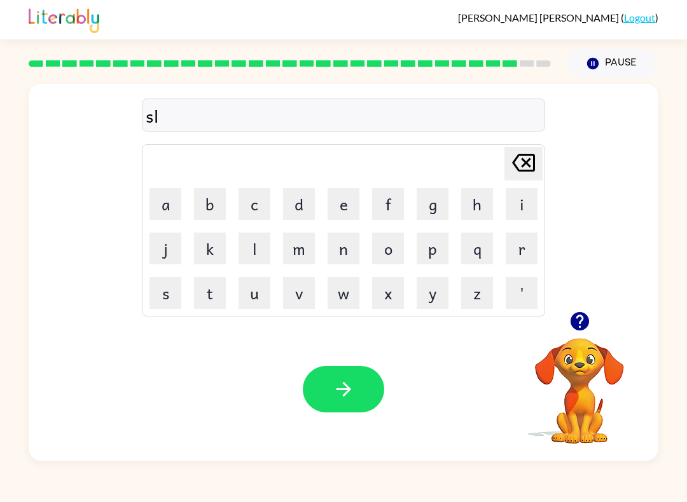
click at [537, 162] on icon "[PERSON_NAME] last character input" at bounding box center [523, 162] width 31 height 31
click at [524, 209] on button "i" at bounding box center [521, 204] width 32 height 32
click at [252, 248] on button "l" at bounding box center [254, 249] width 32 height 32
click at [303, 297] on button "v" at bounding box center [299, 293] width 32 height 32
click at [350, 205] on button "e" at bounding box center [343, 204] width 32 height 32
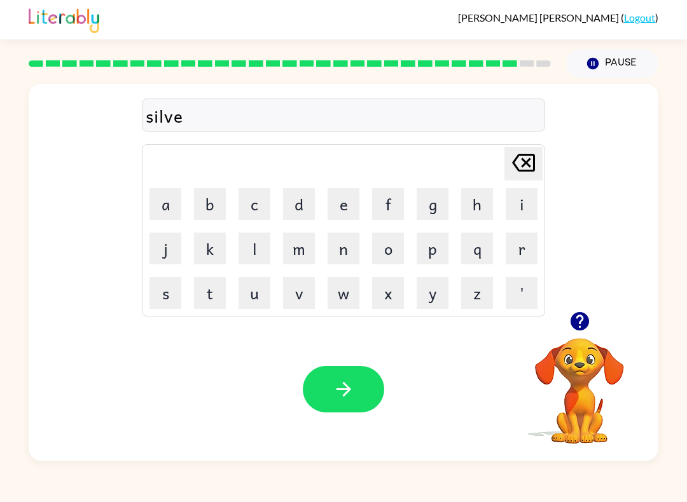
click at [521, 242] on button "r" at bounding box center [521, 249] width 32 height 32
click at [350, 296] on button "w" at bounding box center [343, 293] width 32 height 32
click at [158, 215] on button "a" at bounding box center [165, 204] width 32 height 32
click at [514, 255] on button "r" at bounding box center [521, 249] width 32 height 32
click at [348, 207] on button "e" at bounding box center [343, 204] width 32 height 32
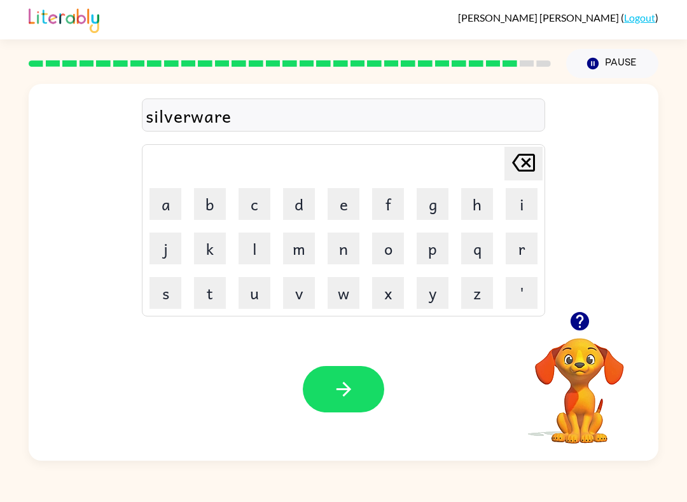
click at [359, 378] on button "button" at bounding box center [343, 389] width 81 height 46
click at [262, 289] on button "u" at bounding box center [254, 293] width 32 height 32
click at [338, 252] on button "n" at bounding box center [343, 249] width 32 height 32
click at [161, 205] on button "a" at bounding box center [165, 204] width 32 height 32
click at [388, 189] on button "f" at bounding box center [388, 204] width 32 height 32
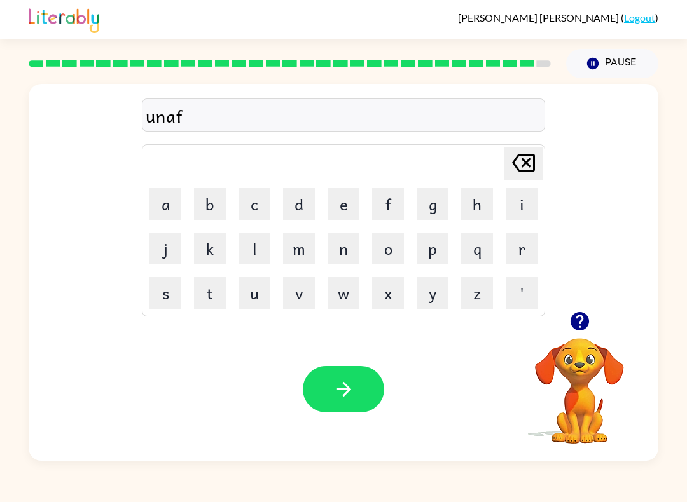
click at [533, 252] on button "r" at bounding box center [521, 249] width 32 height 32
click at [166, 203] on button "a" at bounding box center [165, 204] width 32 height 32
click at [518, 205] on button "i" at bounding box center [521, 204] width 32 height 32
click at [289, 214] on button "d" at bounding box center [299, 204] width 32 height 32
click at [339, 386] on icon "button" at bounding box center [343, 389] width 22 height 22
